Goal: Task Accomplishment & Management: Use online tool/utility

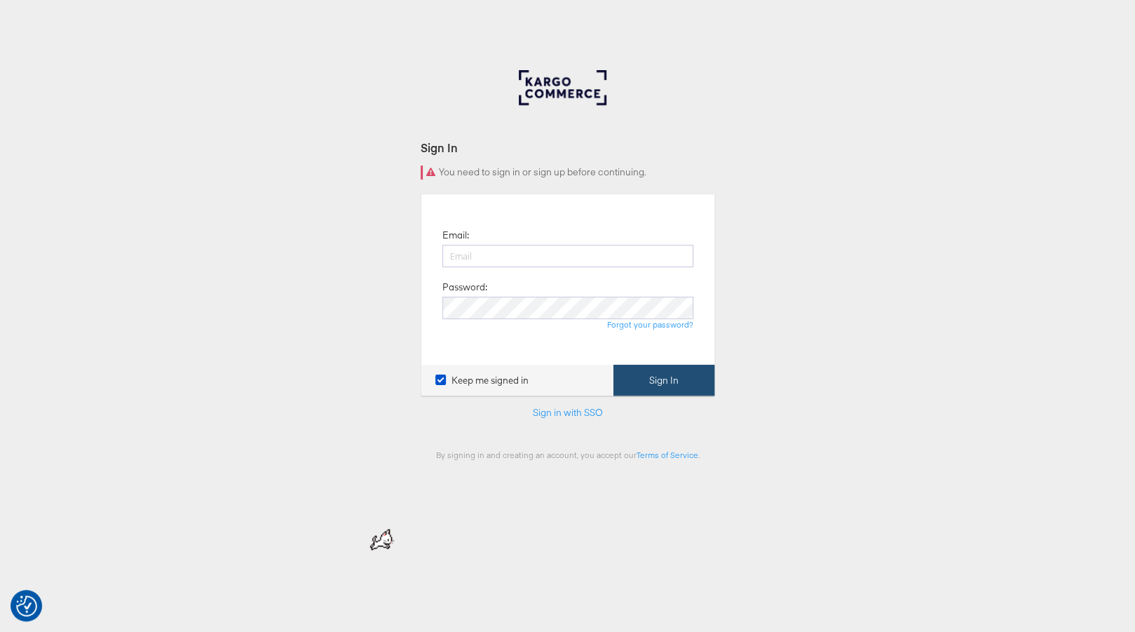
type input "[PERSON_NAME][EMAIL_ADDRESS][PERSON_NAME][DOMAIN_NAME]"
click at [675, 378] on button "Sign In" at bounding box center [664, 381] width 101 height 32
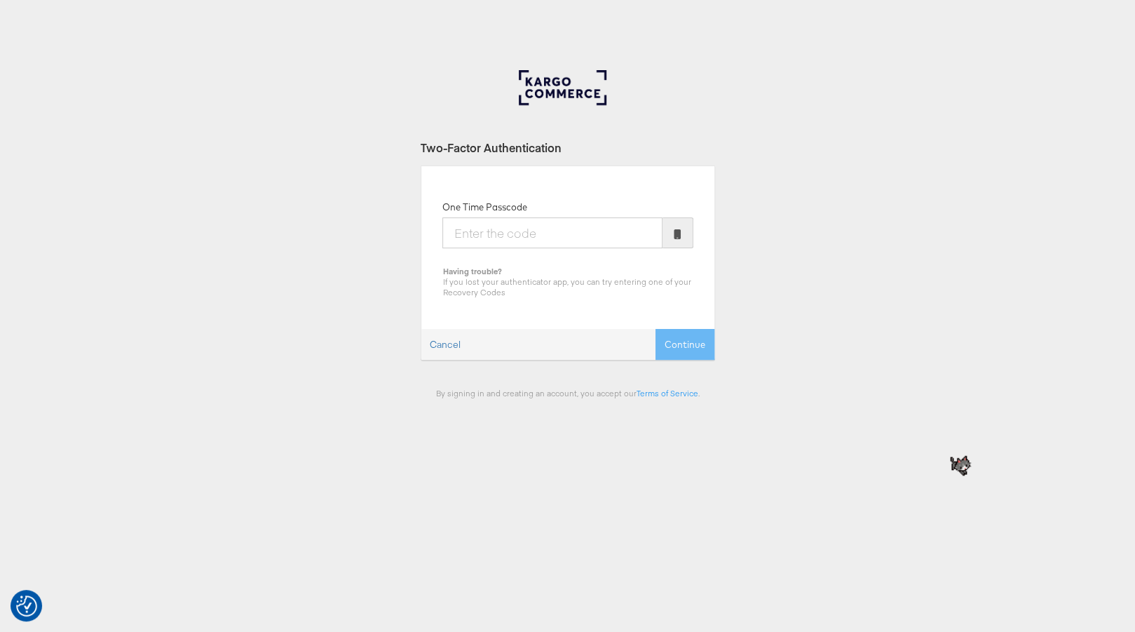
click at [533, 242] on input "One Time Passcode" at bounding box center [552, 232] width 220 height 31
type input "783704"
click at [656, 329] on button "Continue" at bounding box center [685, 345] width 59 height 32
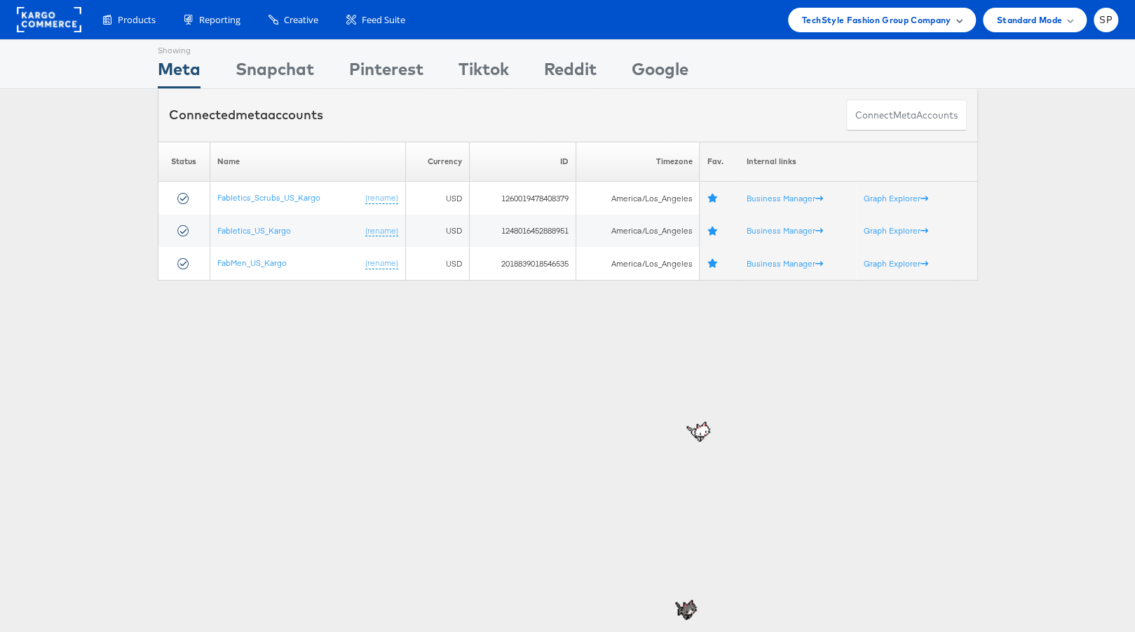
click at [856, 30] on div "TechStyle Fashion Group Company" at bounding box center [882, 20] width 188 height 25
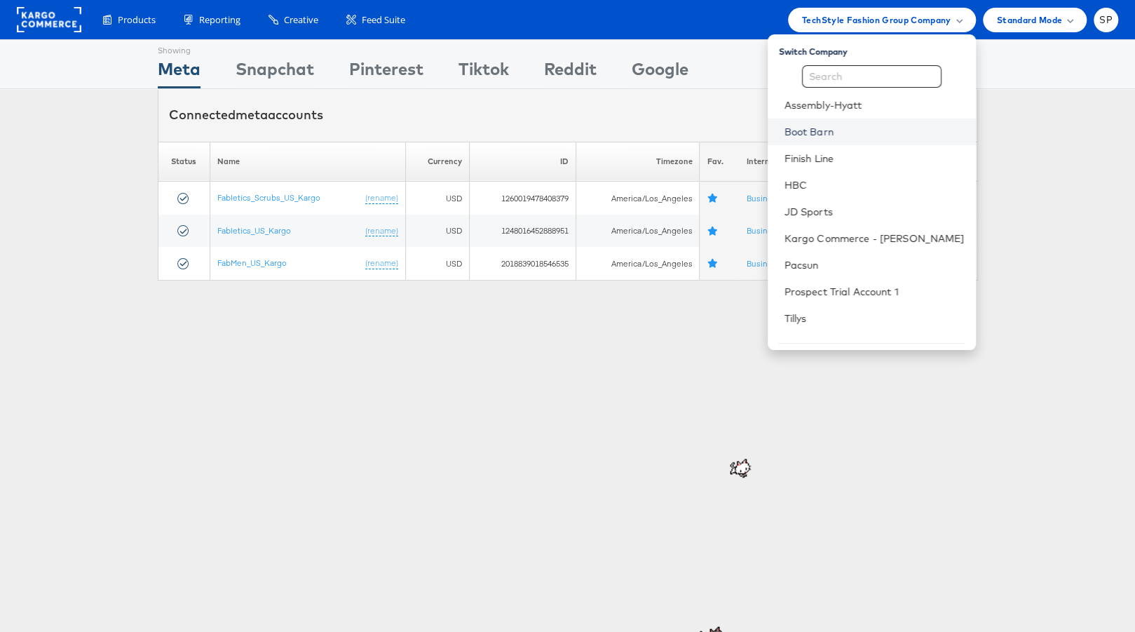
click at [853, 129] on link "Boot Barn" at bounding box center [875, 132] width 180 height 14
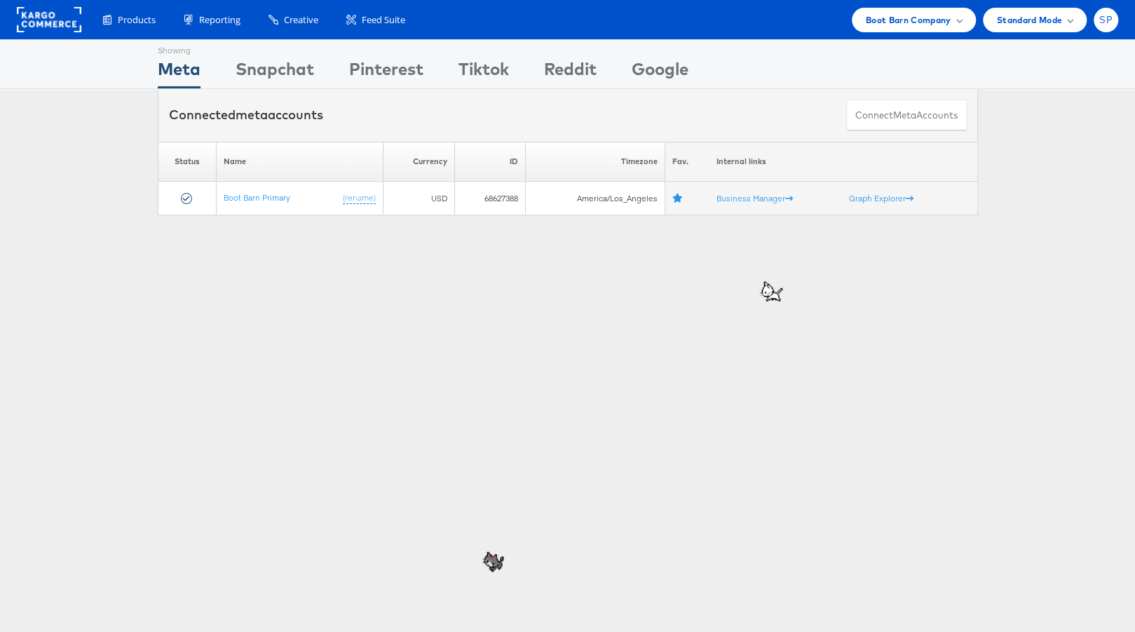
click at [1114, 16] on div "SP" at bounding box center [1106, 20] width 25 height 25
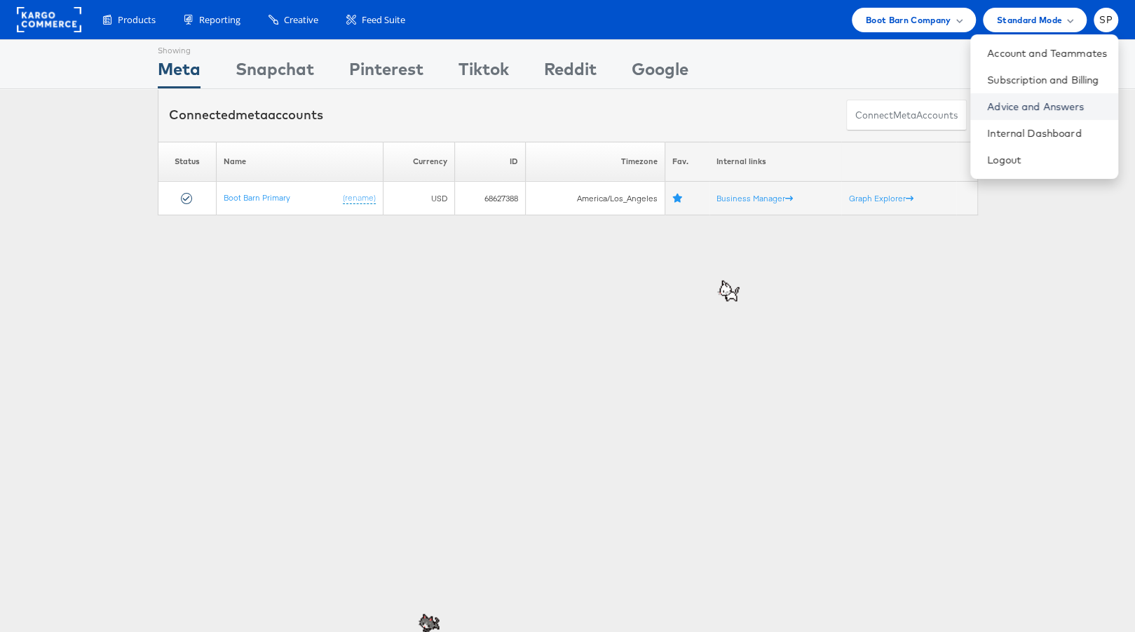
click at [1013, 106] on link "Advice and Answers" at bounding box center [1047, 107] width 120 height 14
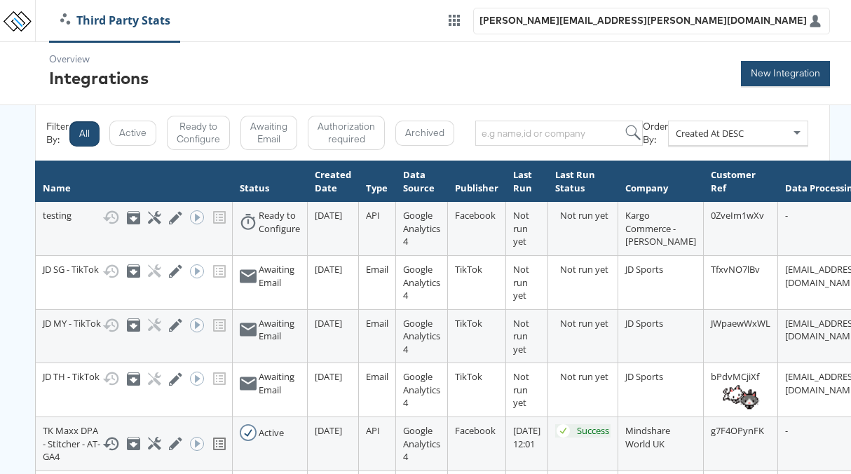
click at [747, 73] on button "New Integration" at bounding box center [785, 73] width 89 height 25
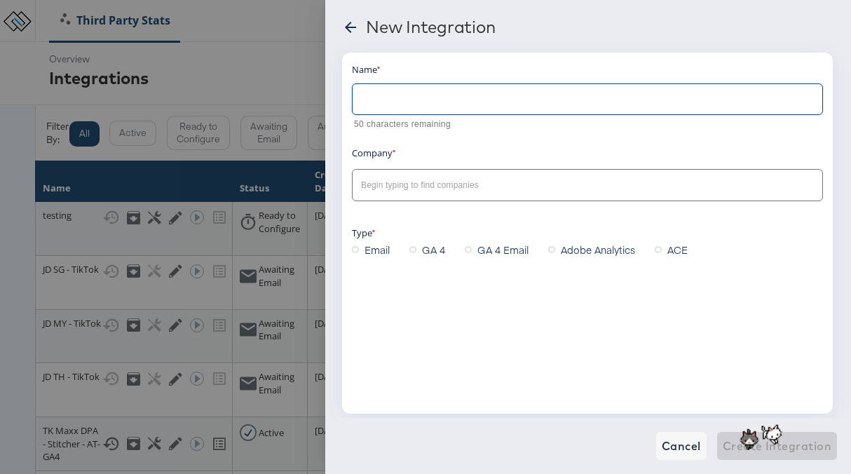
click at [520, 104] on input "text" at bounding box center [588, 94] width 470 height 30
click at [424, 250] on span "GA 4" at bounding box center [433, 250] width 23 height 14
click at [0, 0] on input "GA 4" at bounding box center [0, 0] width 0 height 0
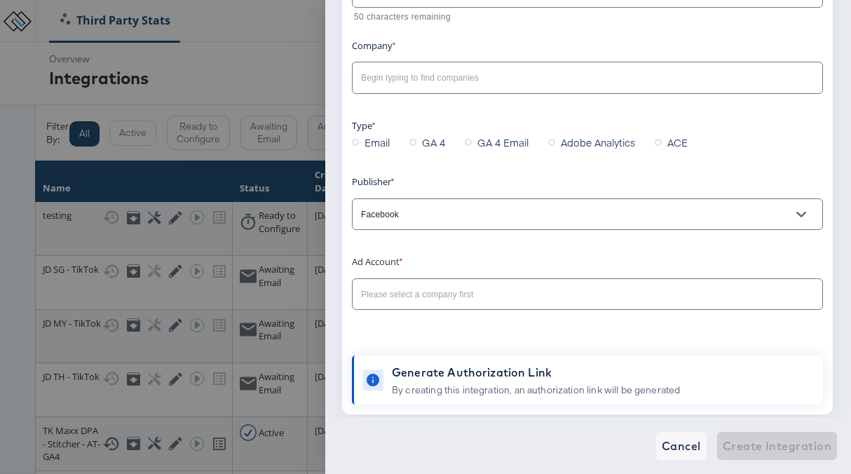
scroll to position [135, 0]
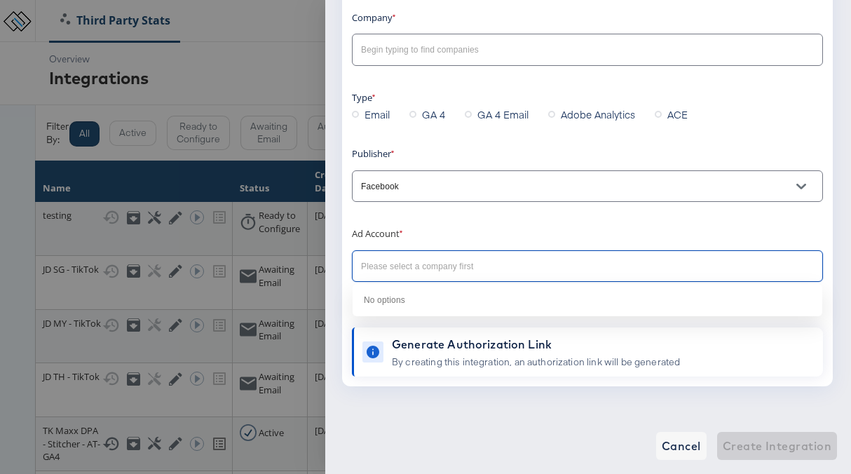
click at [429, 266] on input "text" at bounding box center [576, 267] width 437 height 16
type input "o"
type input "boo"
click at [440, 205] on div "Name 50 characters remaining Company Type Email GA 4 GA 4 Email Adobe Analytics…" at bounding box center [587, 151] width 471 height 449
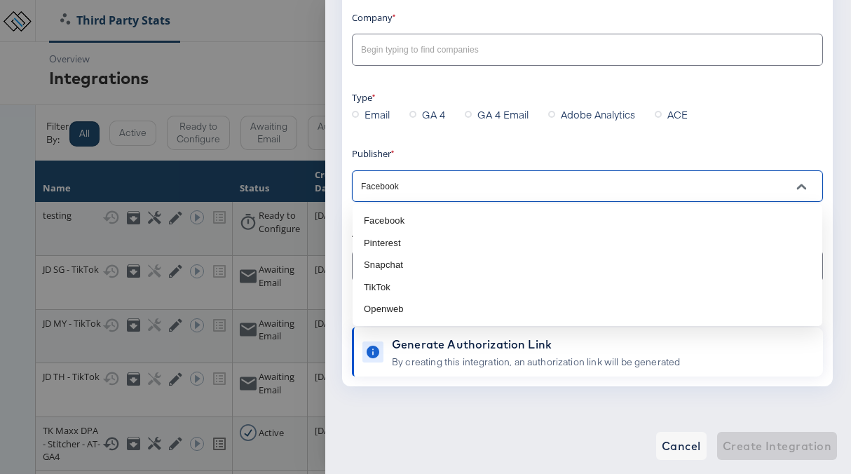
click at [436, 193] on input "Facebook" at bounding box center [576, 187] width 437 height 16
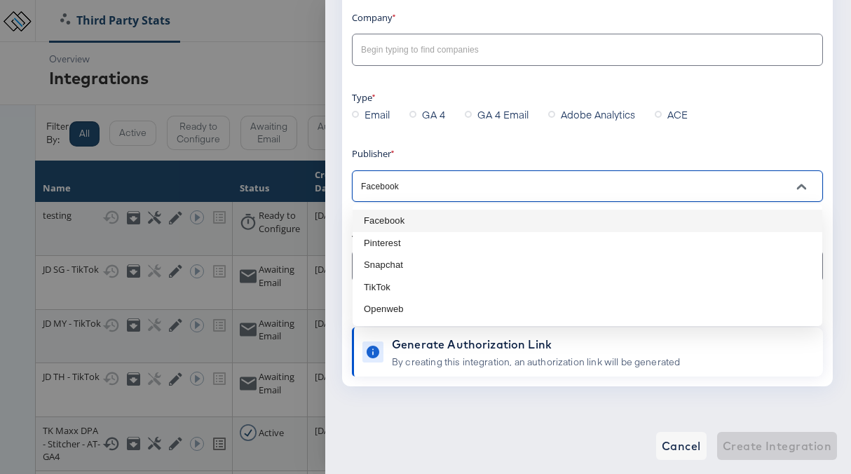
click at [417, 222] on li "Facebook" at bounding box center [588, 221] width 470 height 22
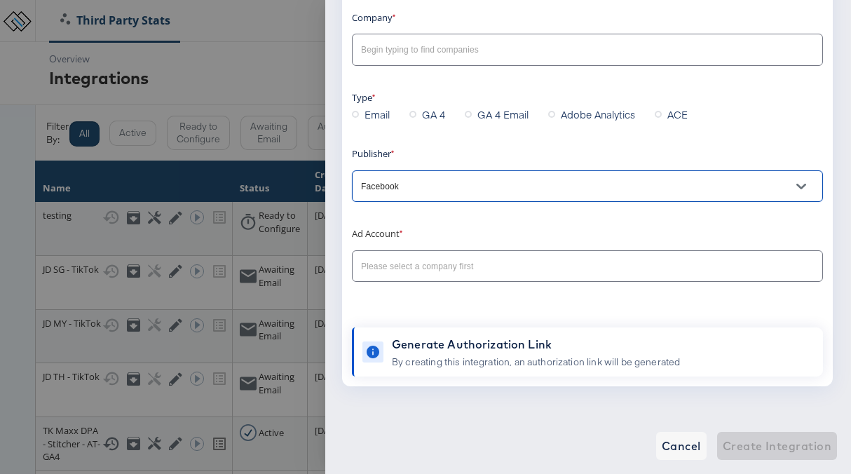
click at [407, 286] on div "Name 50 characters remaining Company Type Email GA 4 GA 4 Email Adobe Analytics…" at bounding box center [587, 151] width 471 height 449
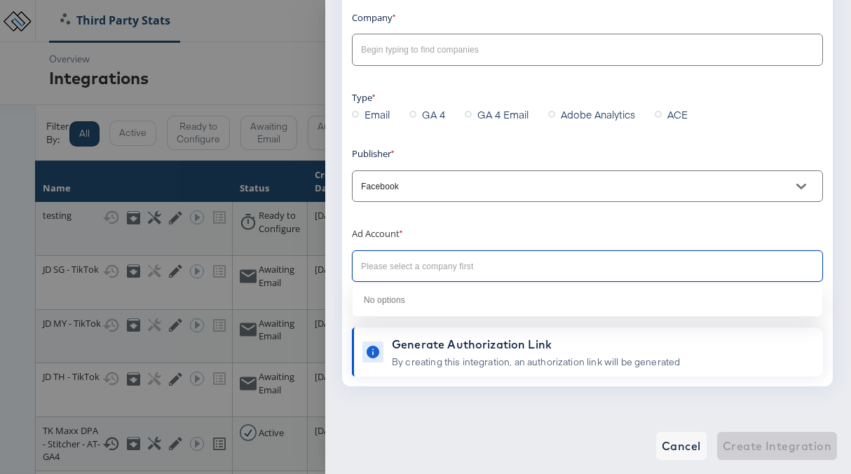
click at [406, 260] on input "text" at bounding box center [576, 267] width 437 height 16
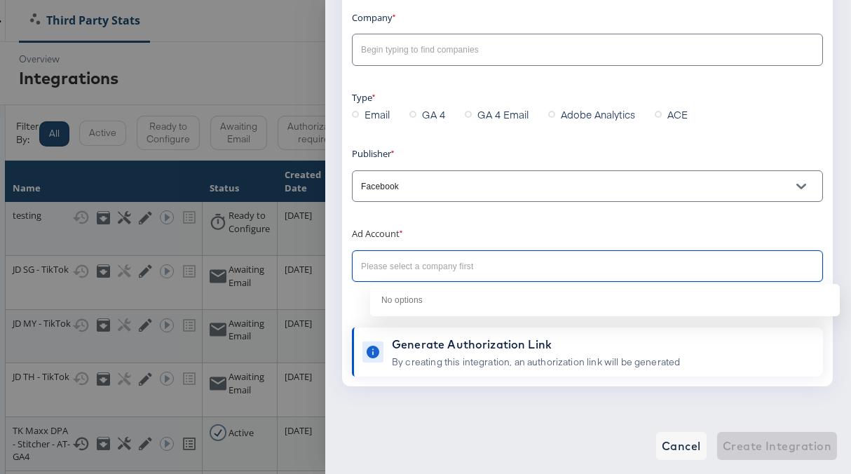
scroll to position [0, 65]
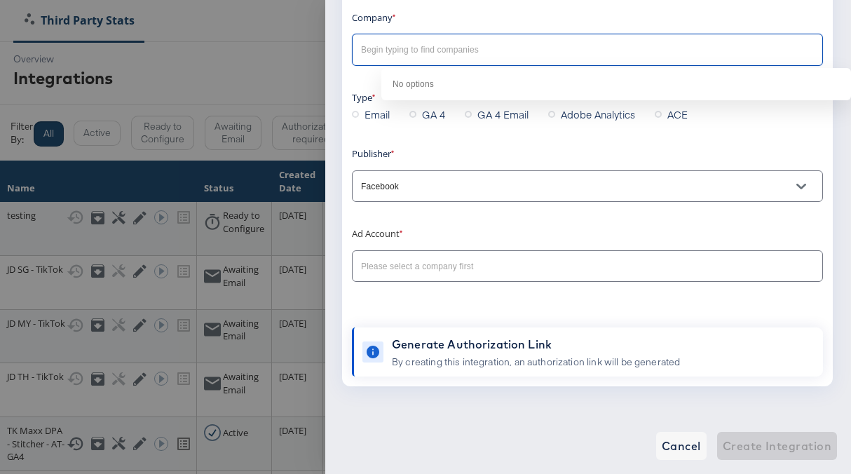
click at [595, 49] on input "text" at bounding box center [576, 50] width 437 height 16
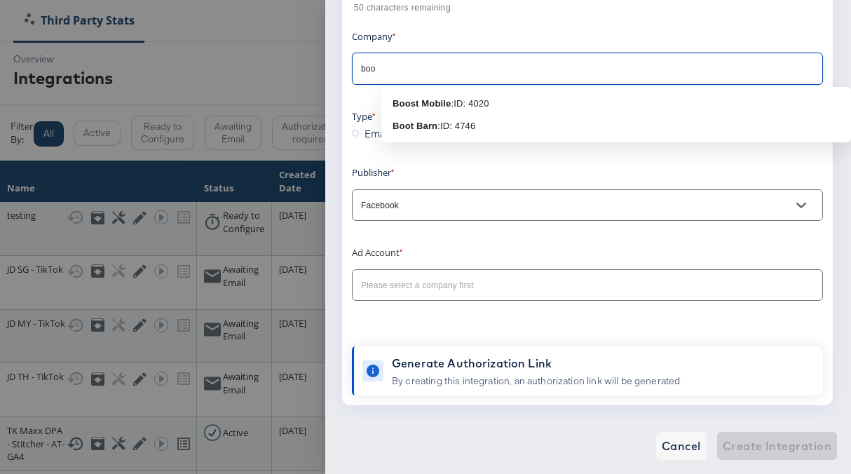
scroll to position [113, 0]
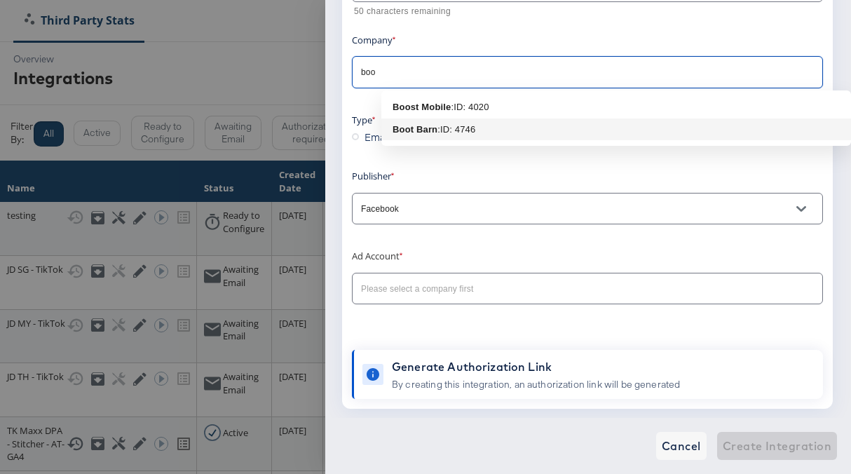
click at [447, 132] on div ": ID: 4746" at bounding box center [457, 130] width 38 height 14
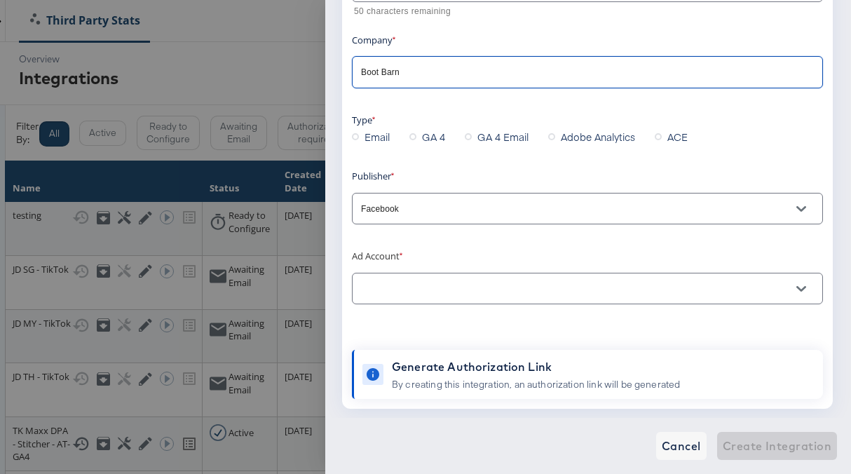
click at [427, 297] on div at bounding box center [587, 289] width 471 height 32
type input "Boot Barn"
click at [799, 287] on icon "Open" at bounding box center [802, 289] width 10 height 10
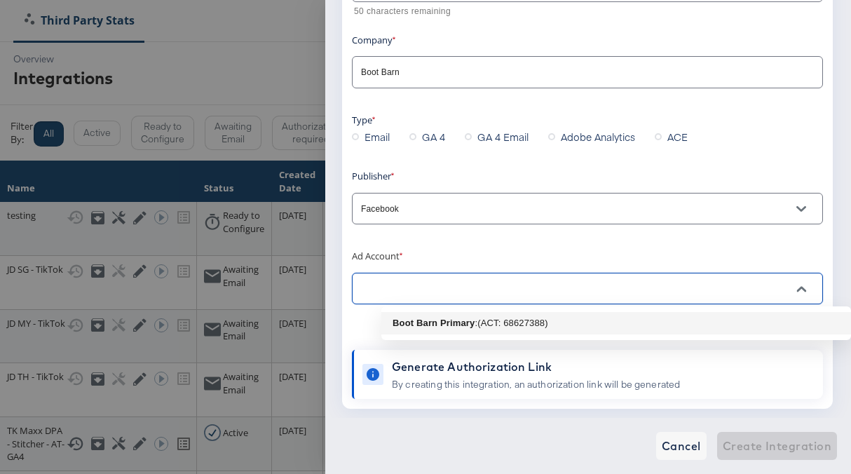
click at [666, 327] on li "Boot Barn Primary : (ACT: 68627388)" at bounding box center [616, 323] width 470 height 22
type input "Boot Barn Primary: (ACT: 68627388)"
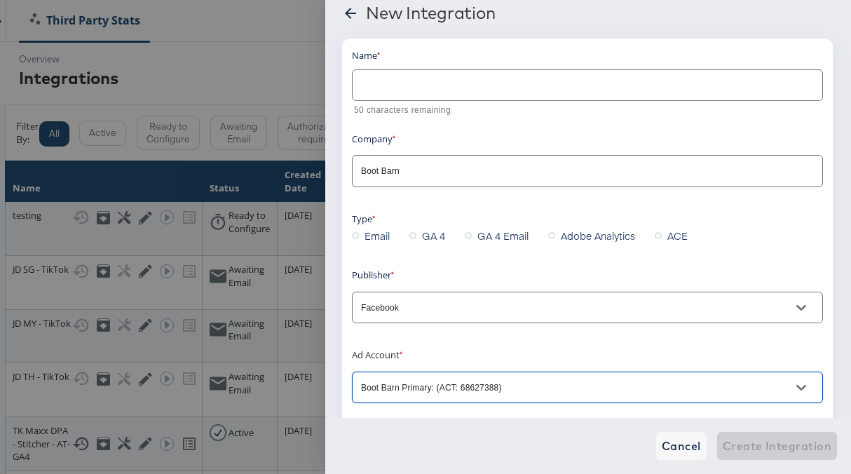
scroll to position [13, 0]
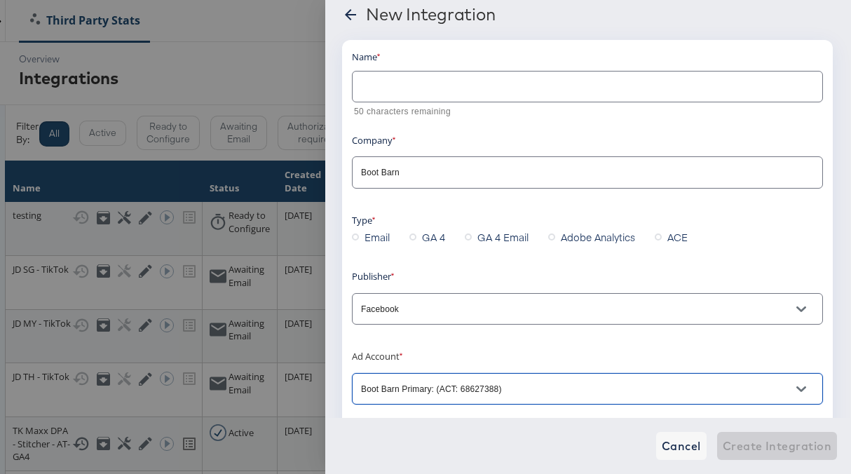
click at [447, 77] on input "text" at bounding box center [588, 81] width 470 height 30
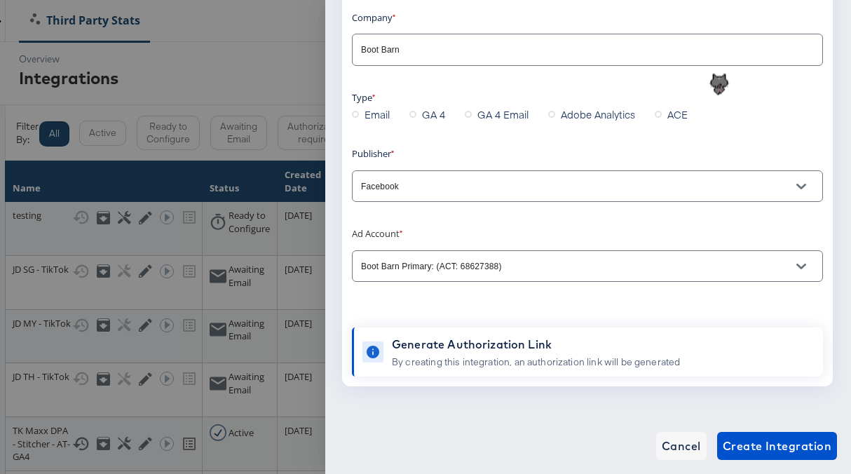
scroll to position [0, 0]
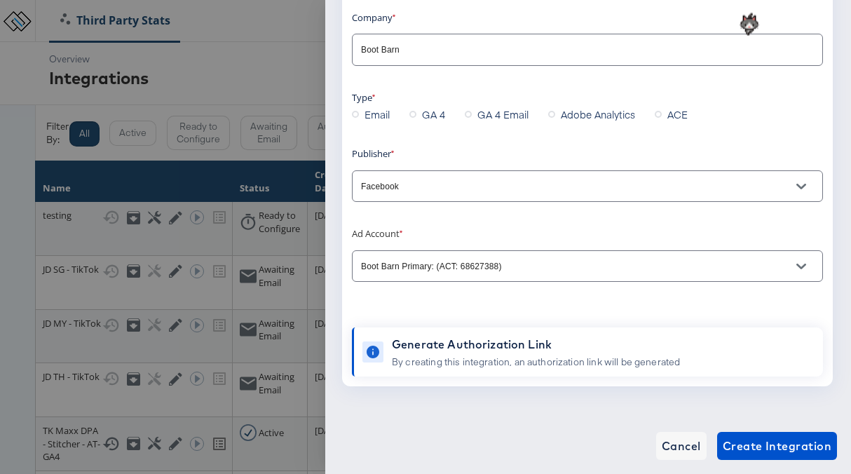
type input "Boot Barn GA 4 Integration"
drag, startPoint x: 379, startPoint y: 84, endPoint x: 520, endPoint y: 123, distance: 146.3
click at [520, 123] on div "Name Boot Barn GA 4 Integration 24 characters remaining Company Boot Barn Type …" at bounding box center [587, 151] width 471 height 449
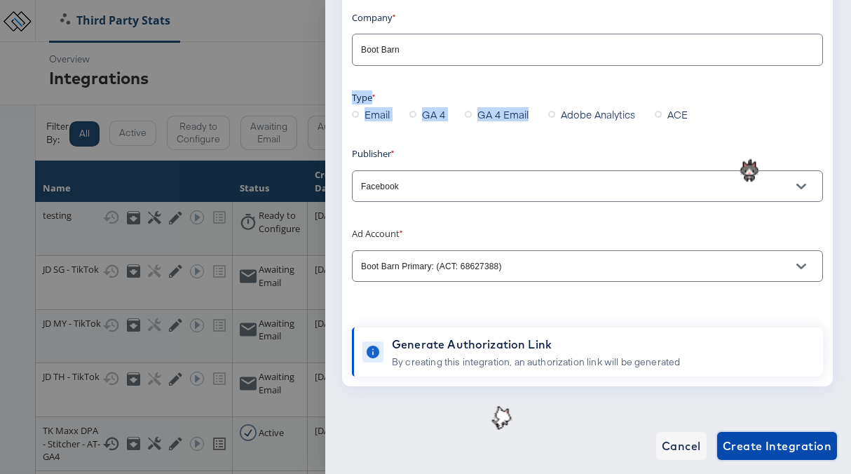
click at [756, 437] on span "Create Integration" at bounding box center [777, 446] width 109 height 20
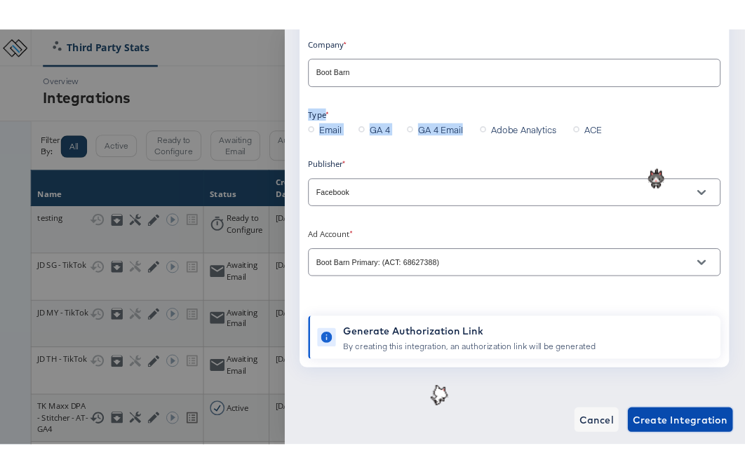
scroll to position [27, 0]
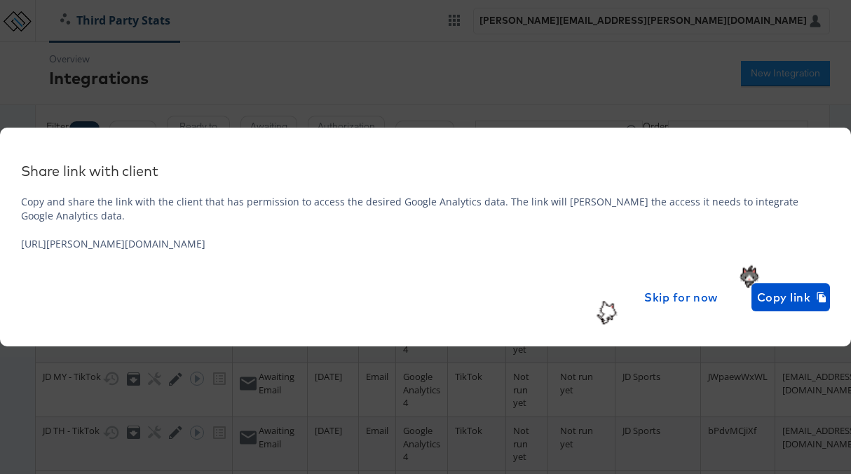
click at [339, 245] on div "Copy and share the link with the client that has permission to access the desir…" at bounding box center [425, 253] width 809 height 116
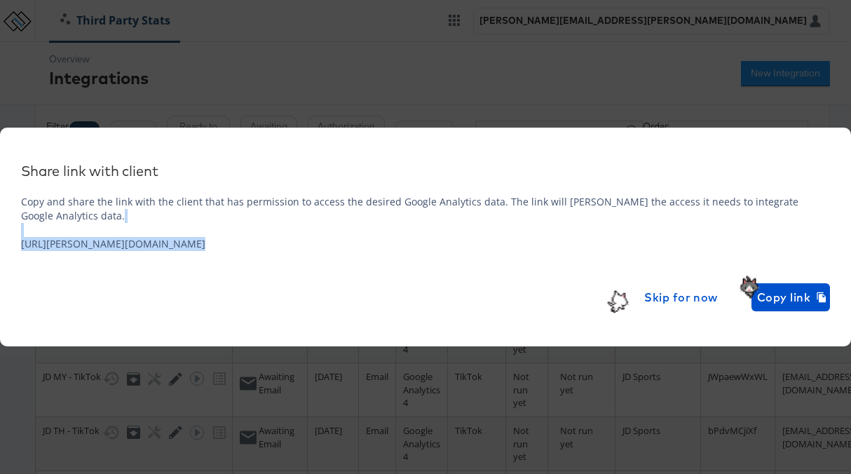
click at [339, 245] on div "Copy and share the link with the client that has permission to access the desir…" at bounding box center [425, 253] width 809 height 116
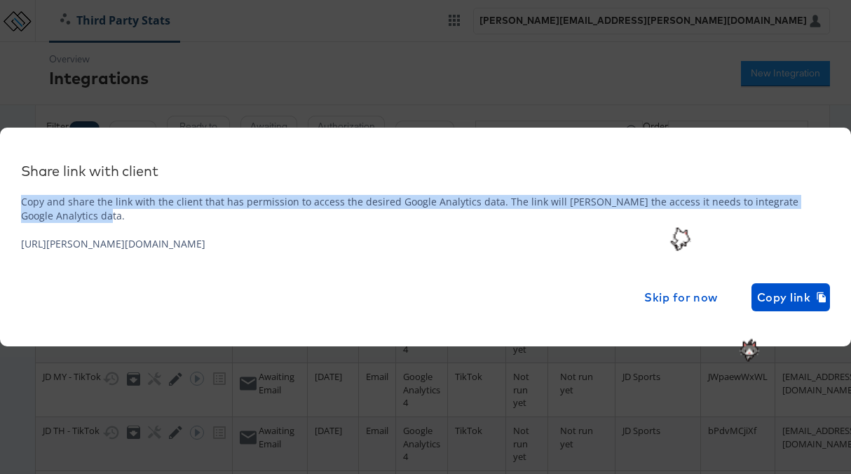
drag, startPoint x: 259, startPoint y: 178, endPoint x: 257, endPoint y: 222, distance: 44.3
click at [257, 222] on div "Share link with client Copy and share the link with the client that has permiss…" at bounding box center [425, 237] width 851 height 219
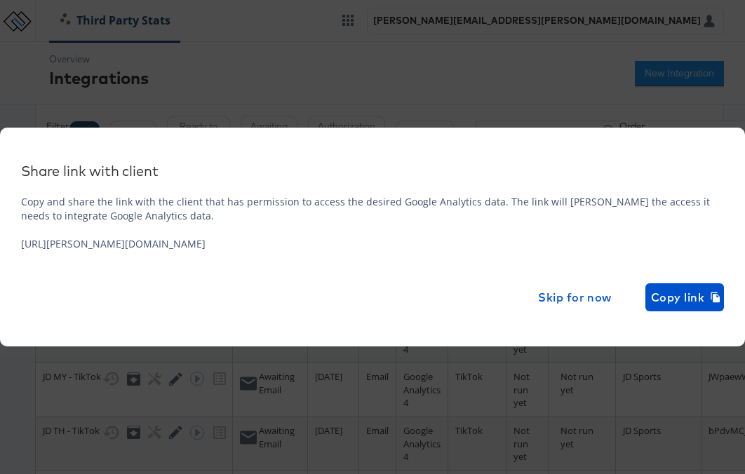
click at [557, 231] on div "Copy and share the link with the client that has permission to access the desir…" at bounding box center [372, 253] width 703 height 116
click at [579, 249] on div "Copy and share the link with the client that has permission to access the desir…" at bounding box center [372, 253] width 703 height 116
click at [678, 293] on span "Copy link" at bounding box center [684, 297] width 67 height 20
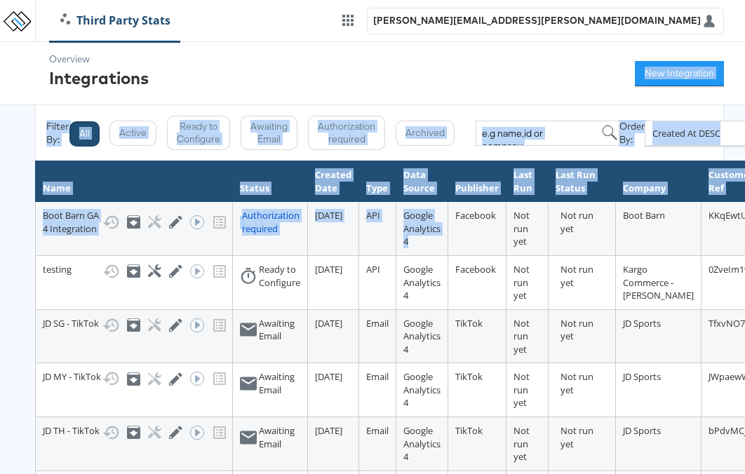
drag, startPoint x: 421, startPoint y: 243, endPoint x: 449, endPoint y: 45, distance: 200.4
click at [449, 45] on div "Overview Integrations New Integration Filter By: All Active Ready to Configure …" at bounding box center [372, 410] width 745 height 737
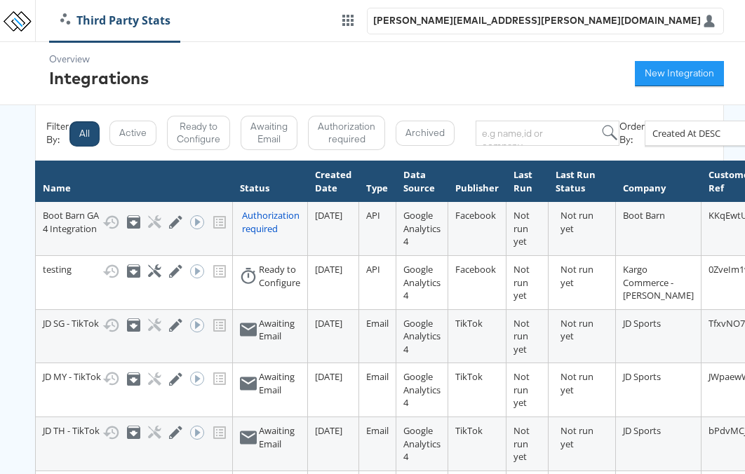
click at [444, 61] on div "Overview Integrations New Integration" at bounding box center [372, 73] width 745 height 63
